Goal: Download file/media

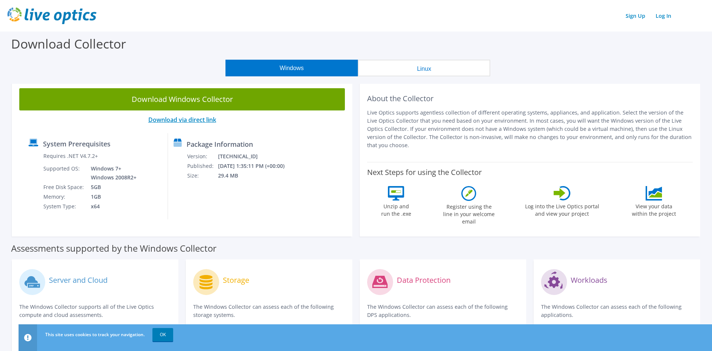
click at [187, 119] on link "Download via direct link" at bounding box center [182, 120] width 68 height 8
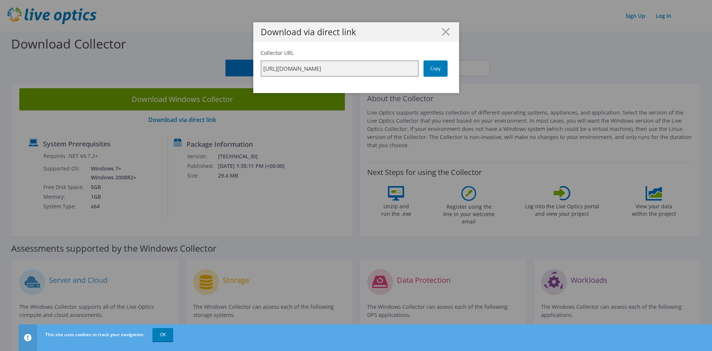
scroll to position [0, 132]
drag, startPoint x: 361, startPoint y: 69, endPoint x: 437, endPoint y: 69, distance: 76.8
click at [419, 69] on input "https://app.liveoptics.com/collector/direct?request=3439860d-2a2b-402b-bd48-af4…" at bounding box center [340, 68] width 158 height 16
click at [371, 68] on input "https://app.liveoptics.com/collector/direct?request=3439860d-2a2b-402b-bd48-af4…" at bounding box center [340, 68] width 158 height 16
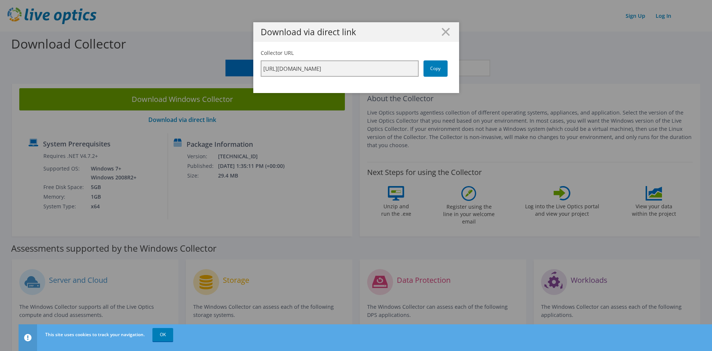
click at [371, 68] on input "https://app.liveoptics.com/collector/direct?request=3439860d-2a2b-402b-bd48-af4…" at bounding box center [340, 68] width 158 height 16
click at [434, 68] on link "Copy" at bounding box center [436, 68] width 24 height 16
click at [484, 132] on div "Download via direct link Collector URL https://app.liveoptics.com/collector/dir…" at bounding box center [356, 175] width 712 height 307
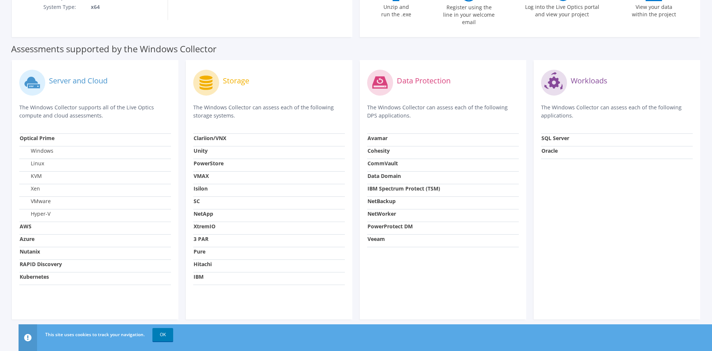
scroll to position [0, 0]
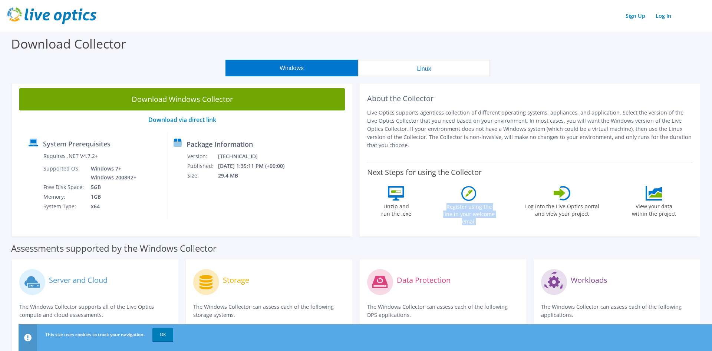
drag, startPoint x: 442, startPoint y: 206, endPoint x: 502, endPoint y: 216, distance: 61.6
click at [502, 216] on div "Next Steps for using the Collector Unzip and run the .exe Register using the li…" at bounding box center [530, 195] width 326 height 67
drag, startPoint x: 367, startPoint y: 99, endPoint x: 435, endPoint y: 145, distance: 82.2
click at [435, 145] on div "About the Collector Live Optics supports agentless collection of different oper…" at bounding box center [530, 121] width 326 height 66
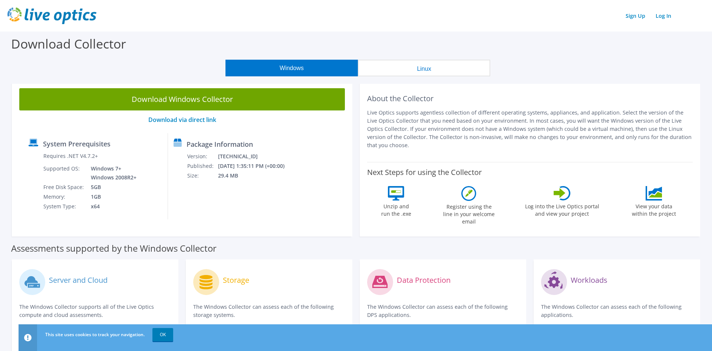
click at [435, 145] on p "Live Optics supports agentless collection of different operating systems, appli…" at bounding box center [530, 129] width 326 height 41
drag, startPoint x: 449, startPoint y: 147, endPoint x: 367, endPoint y: 99, distance: 94.8
click at [367, 99] on div "About the Collector Live Optics supports agentless collection of different oper…" at bounding box center [530, 121] width 326 height 66
click at [426, 119] on p "Live Optics supports agentless collection of different operating systems, appli…" at bounding box center [530, 129] width 326 height 41
drag, startPoint x: 406, startPoint y: 147, endPoint x: 367, endPoint y: 96, distance: 64.5
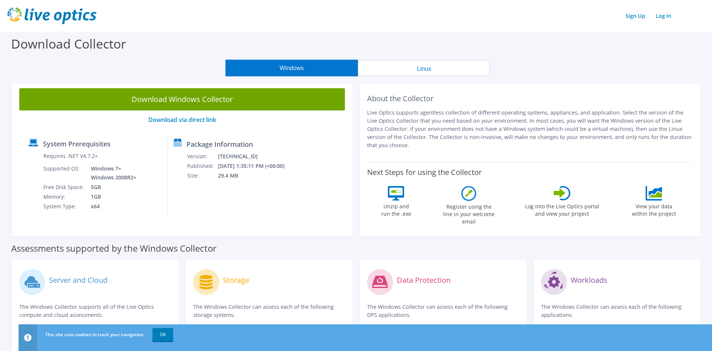
click at [367, 96] on div "About the Collector Live Optics supports agentless collection of different oper…" at bounding box center [530, 159] width 341 height 156
drag, startPoint x: 369, startPoint y: 95, endPoint x: 571, endPoint y: 142, distance: 208.0
click at [571, 142] on div "About the Collector Live Optics supports agentless collection of different oper…" at bounding box center [530, 121] width 326 height 66
click at [571, 142] on p "Live Optics supports agentless collection of different operating systems, appli…" at bounding box center [530, 129] width 326 height 41
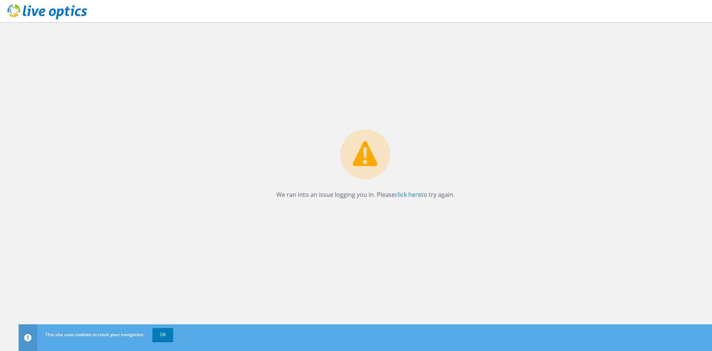
click at [471, 105] on div "We ran into an issue logging you in. Please click here to try again." at bounding box center [366, 186] width 694 height 329
click at [407, 196] on link "click here" at bounding box center [408, 195] width 26 height 8
